Goal: Information Seeking & Learning: Learn about a topic

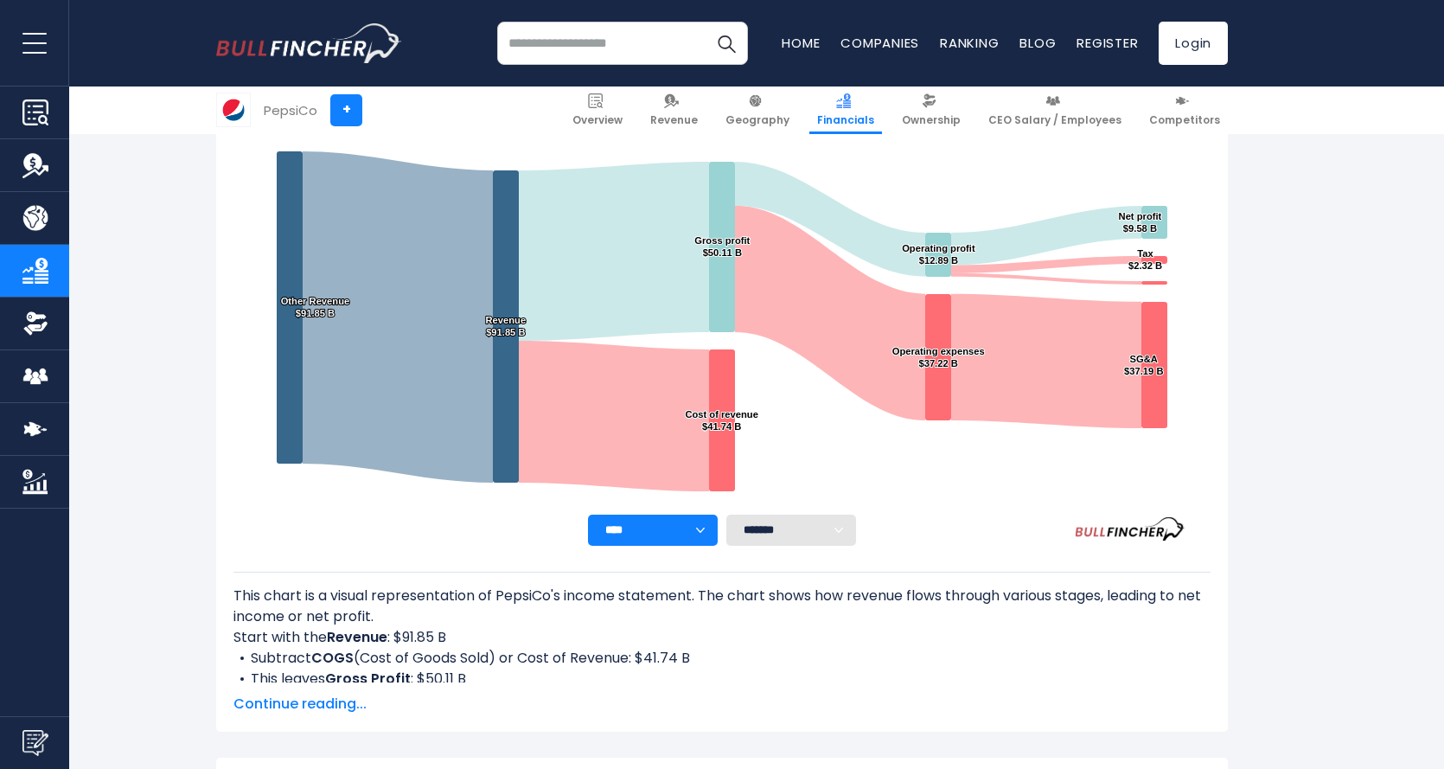
scroll to position [605, 0]
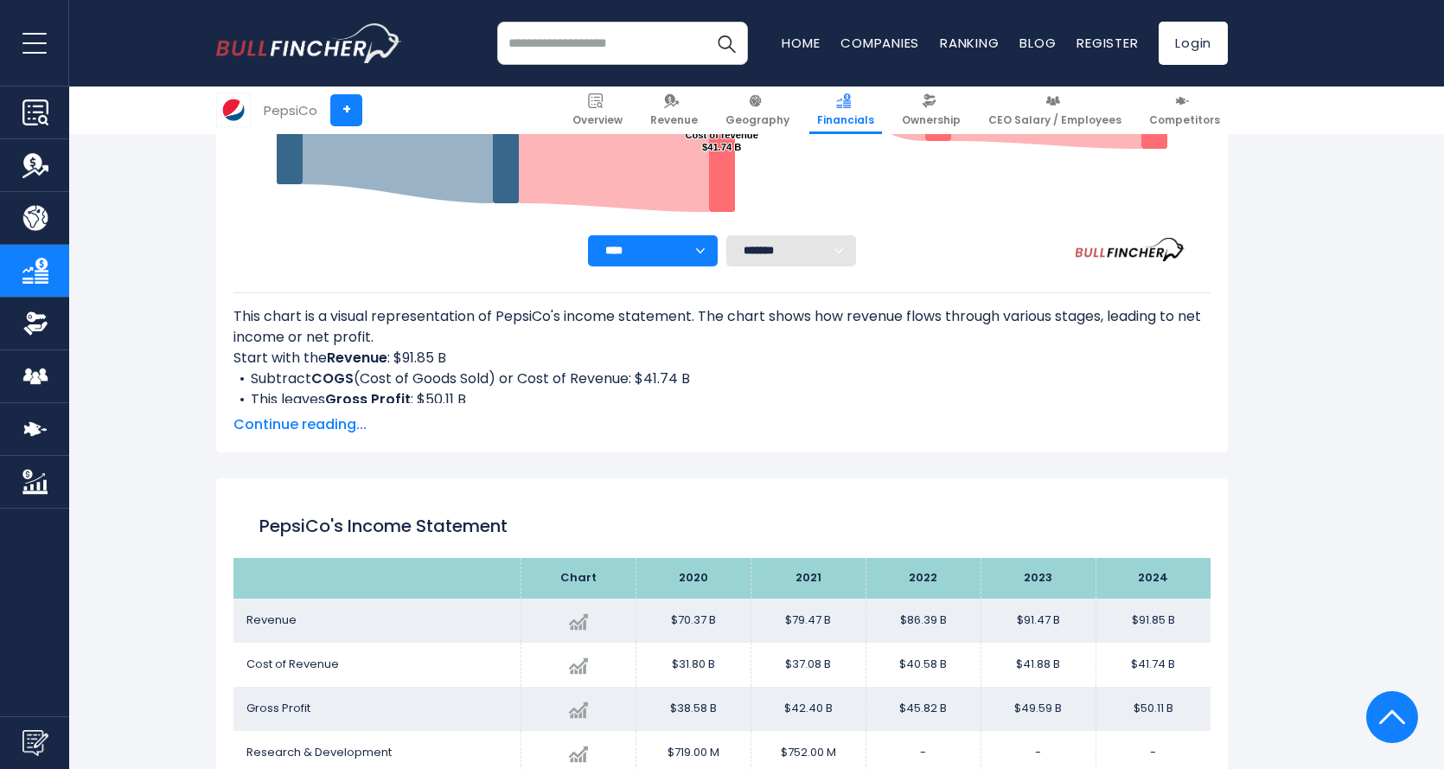
click at [293, 423] on span "Continue reading..." at bounding box center [722, 424] width 977 height 21
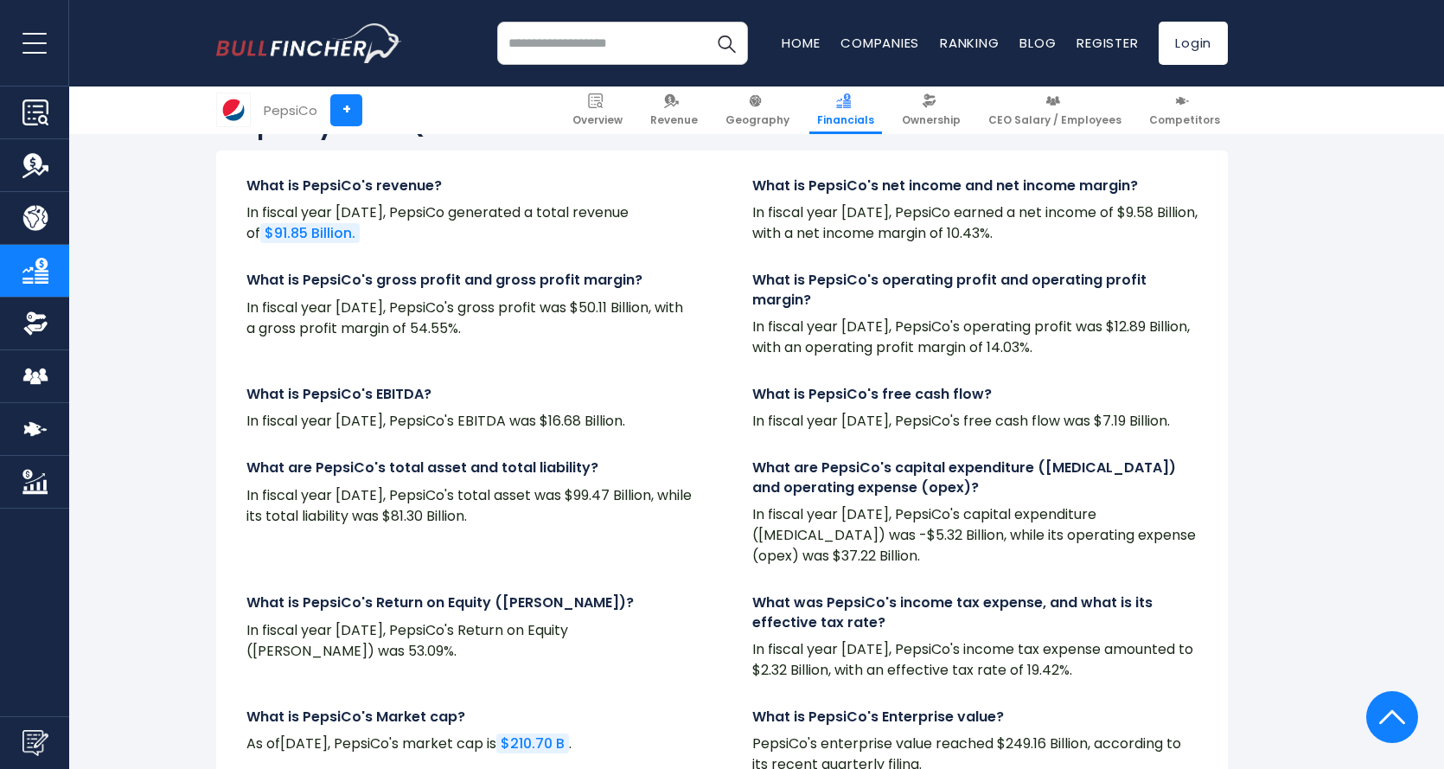
scroll to position [3892, 0]
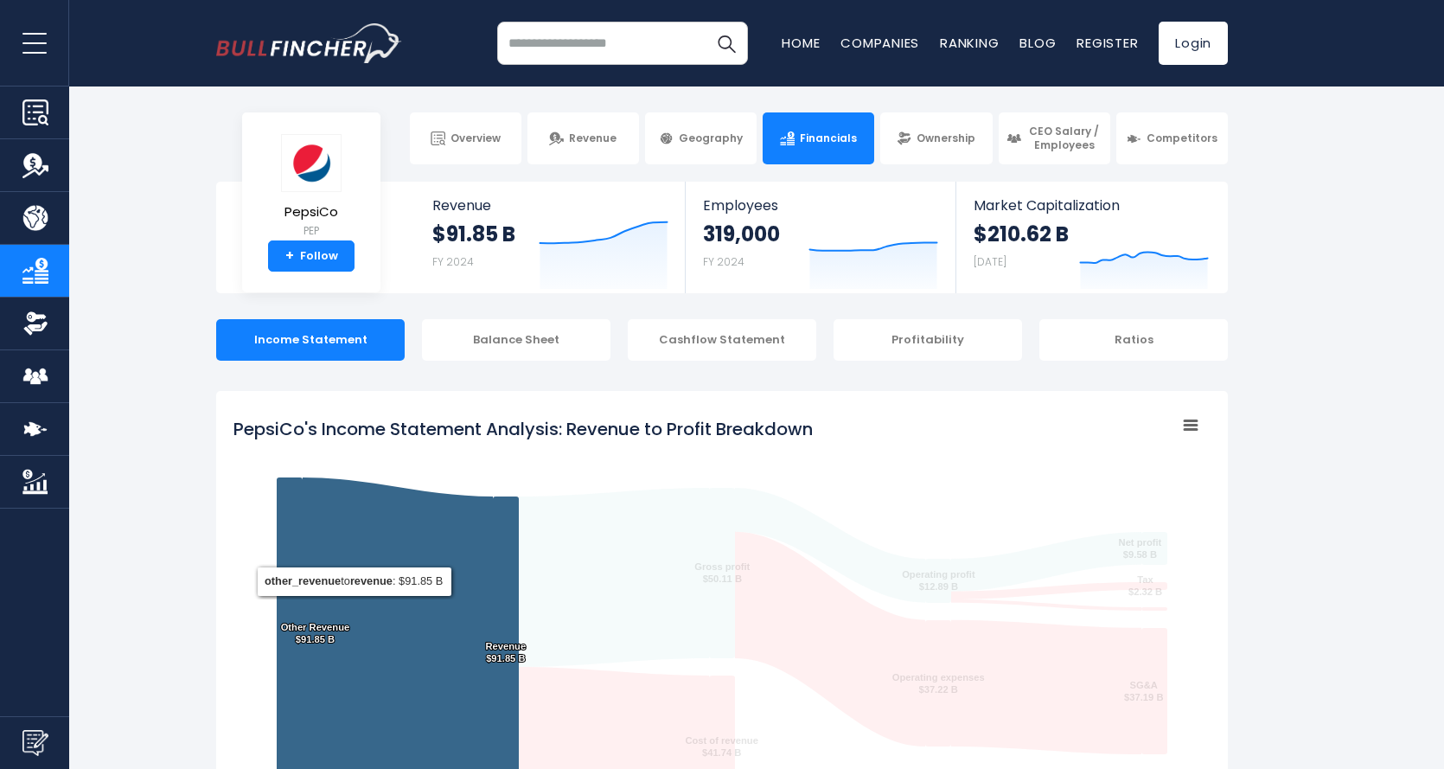
scroll to position [173, 0]
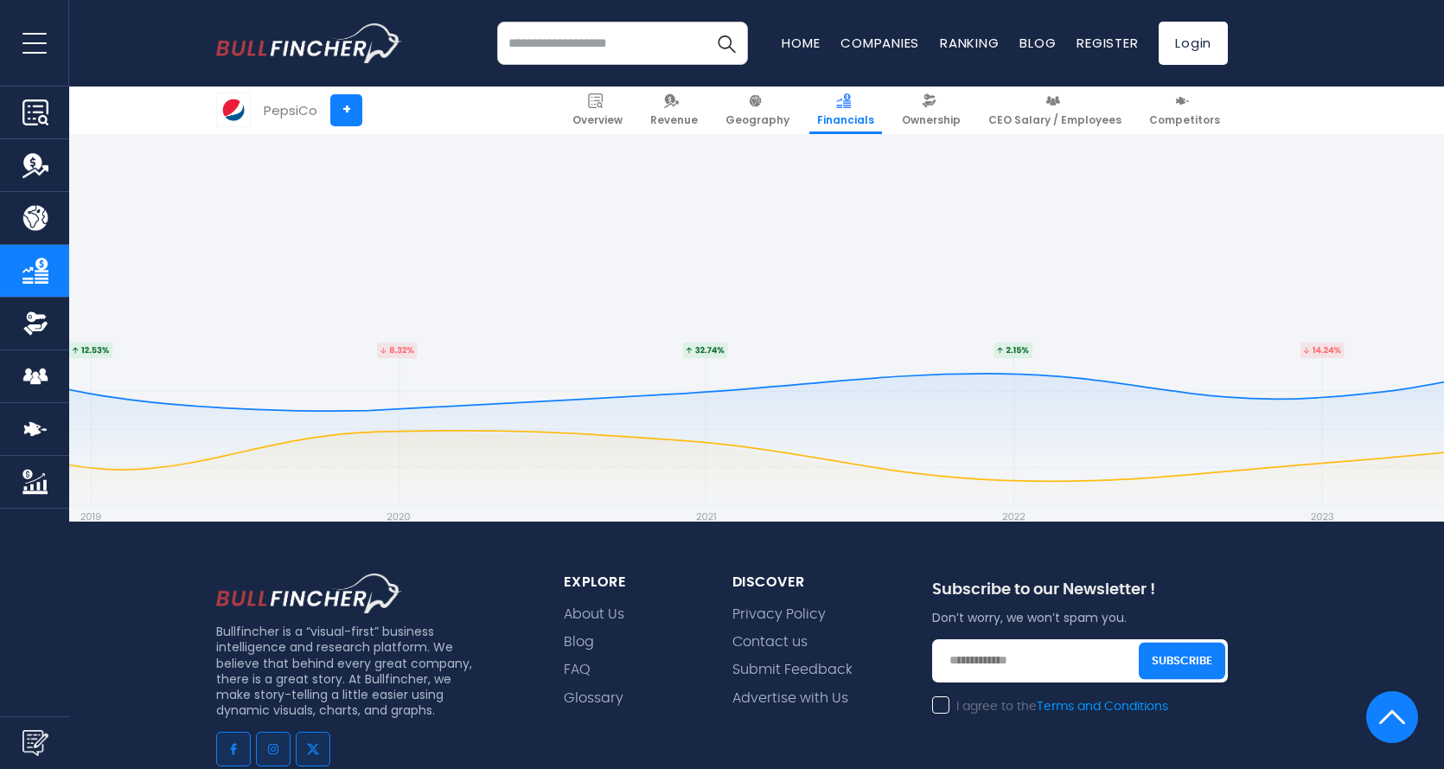
scroll to position [4290, 0]
